Goal: Transaction & Acquisition: Purchase product/service

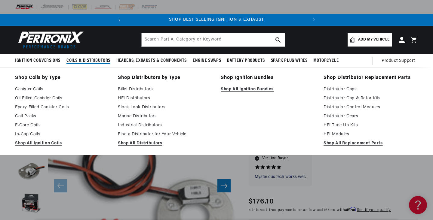
scroll to position [0, 183]
click at [151, 135] on link "Find a Distributor for Your Vehicle" at bounding box center [165, 134] width 94 height 7
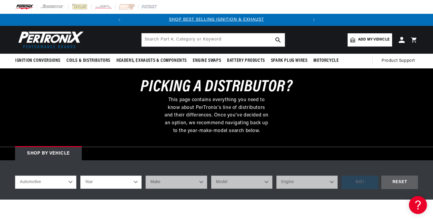
select select "1962"
click at [80, 176] on select "Year 2026 2025 2024 2023 2022 2021 2020 2019 2018 2017 2016 2015 2014 2013 2012…" at bounding box center [110, 182] width 61 height 13
select select "1962"
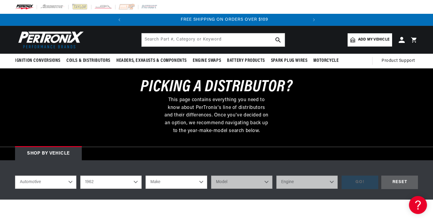
scroll to position [0, 183]
select select "Chevrolet"
click at [146, 176] on select "Make Alfa Romeo American Motors Aston Martin Austin Austin Healey Bentley Buick…" at bounding box center [176, 182] width 61 height 13
select select "Chevrolet"
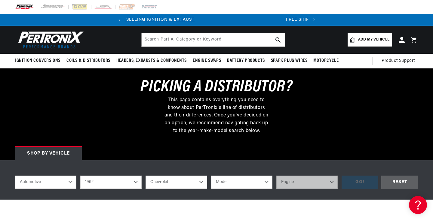
scroll to position [0, 0]
select select "Biscayne"
click at [211, 176] on select "Model Bel Air Biscayne C10 Pickup C20 Pickup C30 Pickup C40 Chevy II Corvair Co…" at bounding box center [241, 182] width 61 height 13
select select "Biscayne"
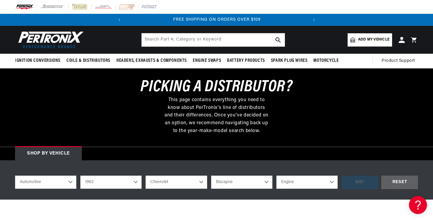
scroll to position [0, 183]
select select "235cid-3.8L"
click at [276, 176] on select "Engine 235cid / 3.8L 283cid / 4.6L 327cid / 5.3L 327cid / 5.4L 409cid / 6.7L" at bounding box center [306, 182] width 61 height 13
select select "235cid-3.8L"
click at [363, 182] on div "GO!" at bounding box center [360, 183] width 37 height 14
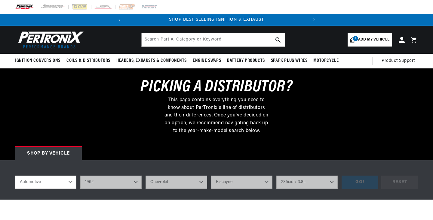
select select "1962"
select select "Chevrolet"
select select "Biscayne"
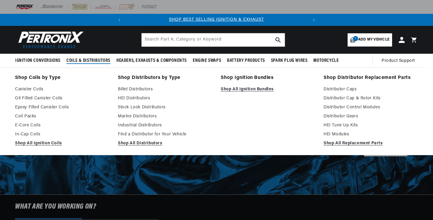
select select "1962"
select select "Chevrolet"
select select "Biscayne"
click at [139, 143] on link "Shop All Distributors" at bounding box center [165, 143] width 94 height 7
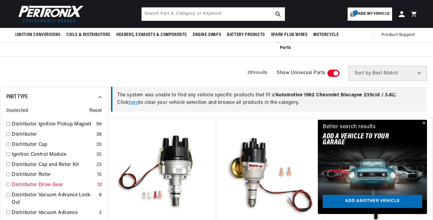
scroll to position [108, 0]
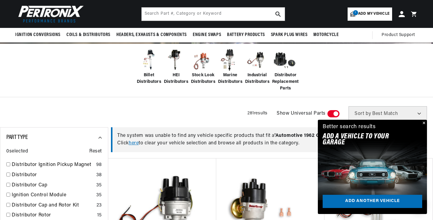
click at [425, 123] on button "Close" at bounding box center [423, 123] width 7 height 7
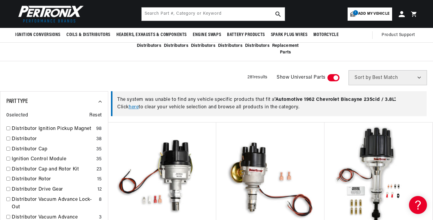
scroll to position [0, 0]
click at [137, 107] on link "here" at bounding box center [134, 107] width 10 height 5
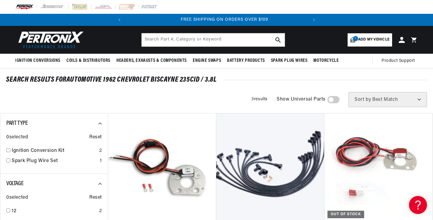
scroll to position [0, 183]
